Goal: Transaction & Acquisition: Subscribe to service/newsletter

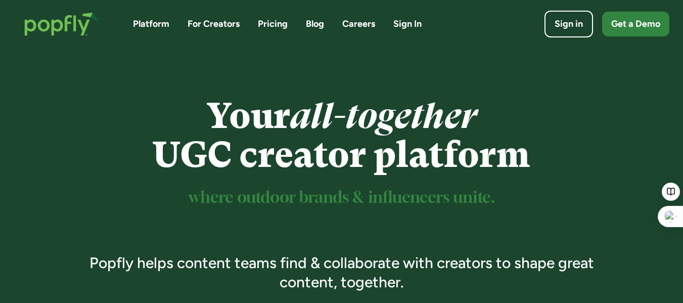
click at [268, 24] on link "Pricing" at bounding box center [273, 24] width 30 height 13
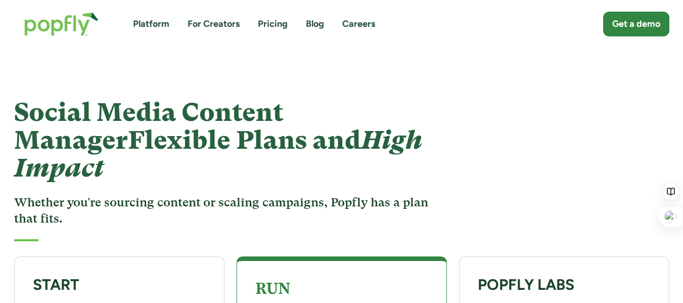
click at [195, 26] on link "For Creators" at bounding box center [213, 24] width 52 height 13
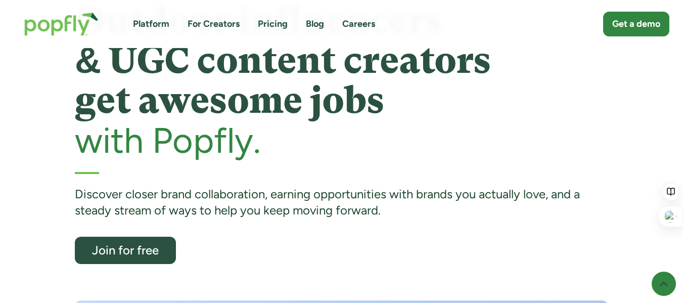
scroll to position [58, 0]
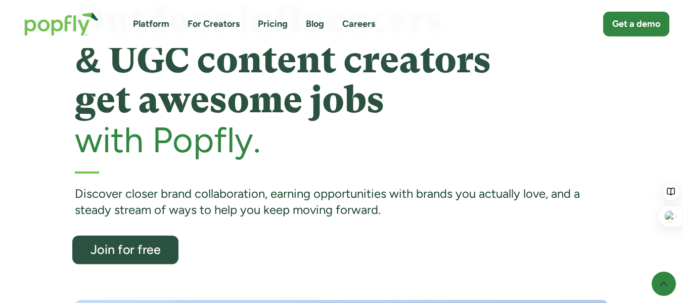
click at [140, 253] on div "Join for free" at bounding box center [125, 249] width 87 height 13
